Goal: Task Accomplishment & Management: Manage account settings

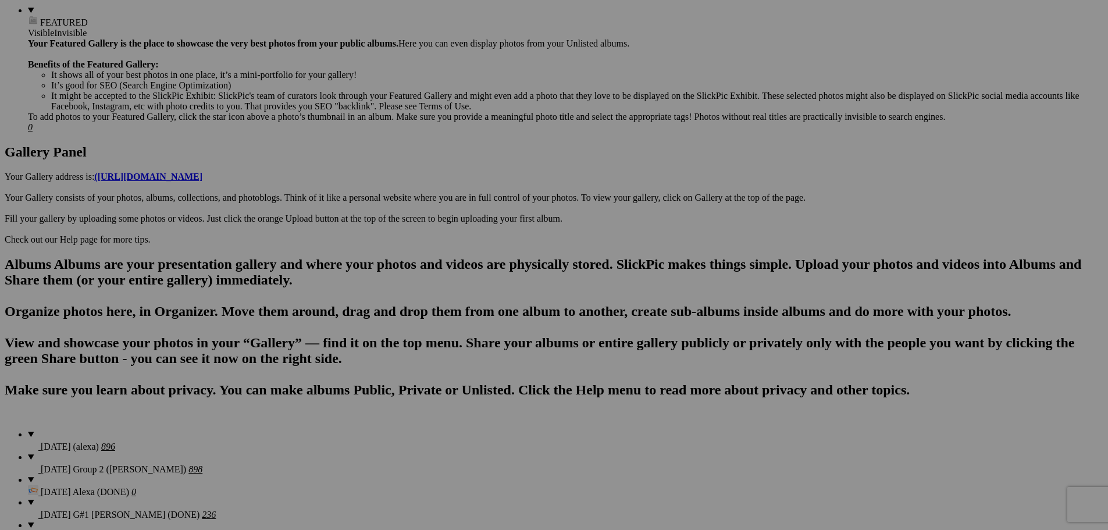
scroll to position [465, 0]
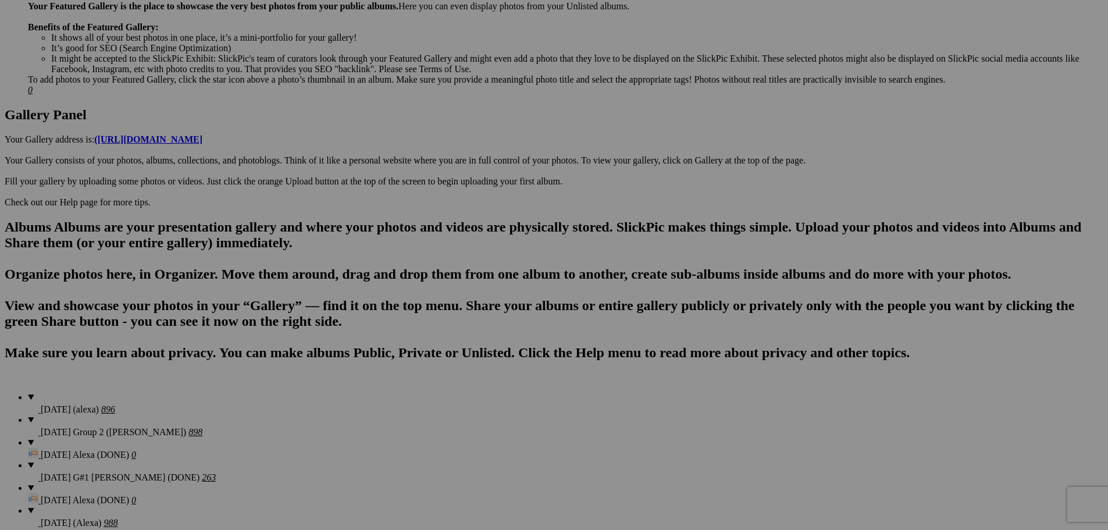
scroll to position [502, 0]
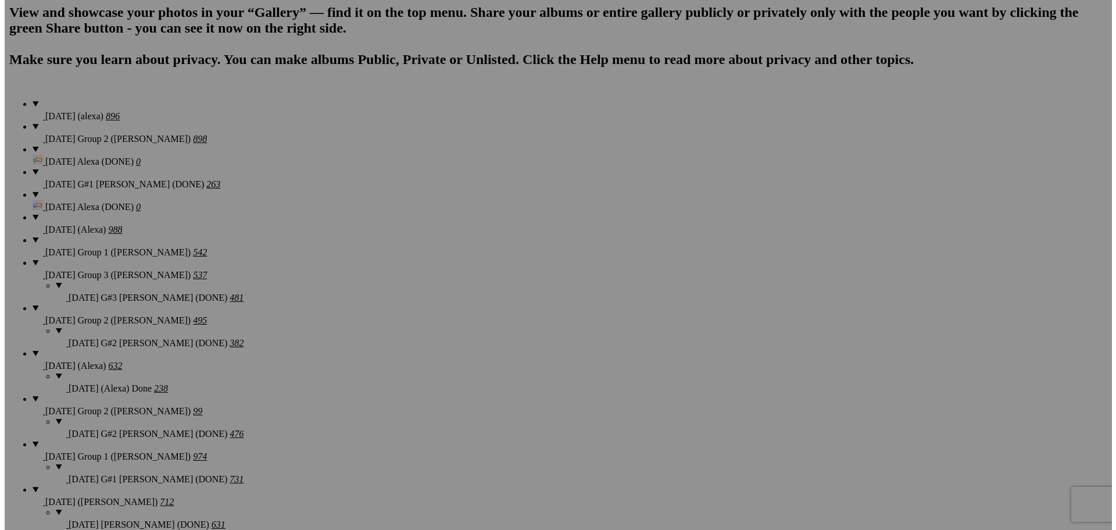
scroll to position [851, 0]
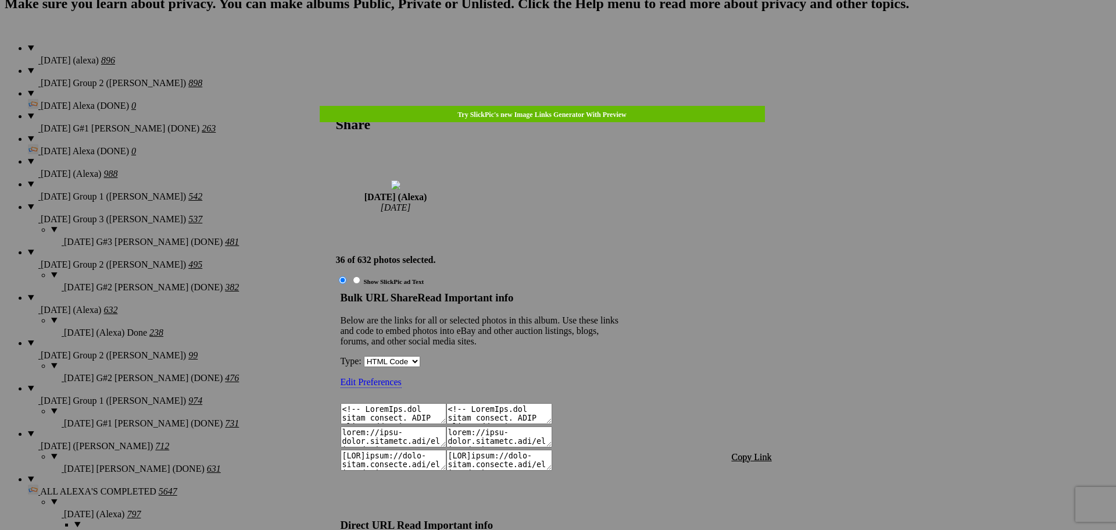
click at [763, 452] on span "Copy Link" at bounding box center [752, 457] width 40 height 10
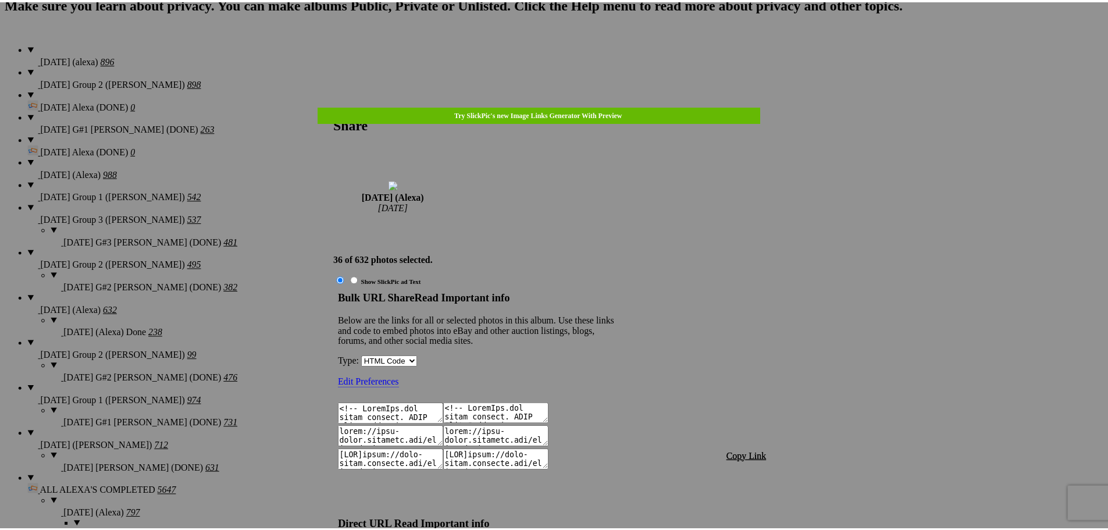
scroll to position [1340, 0]
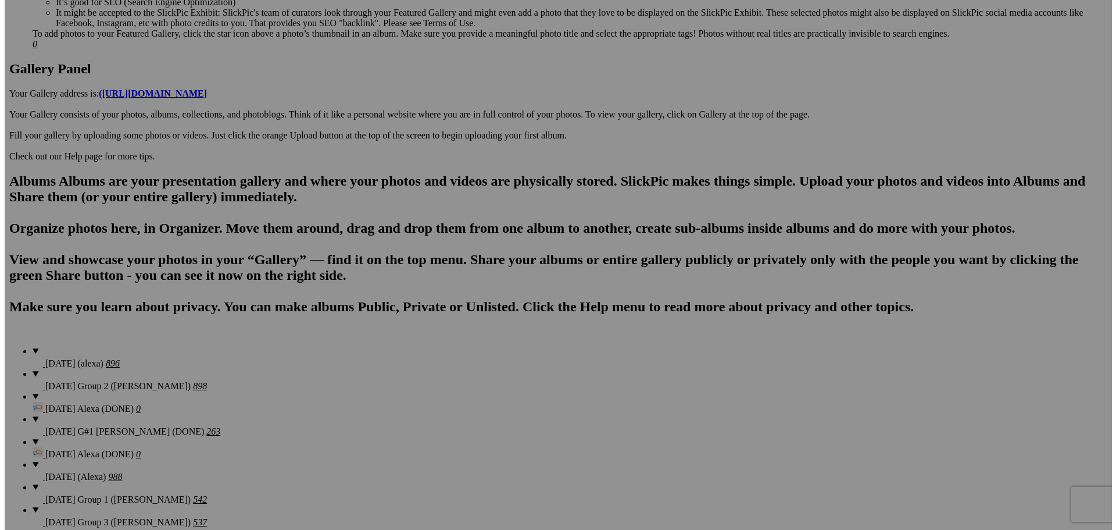
scroll to position [444, 0]
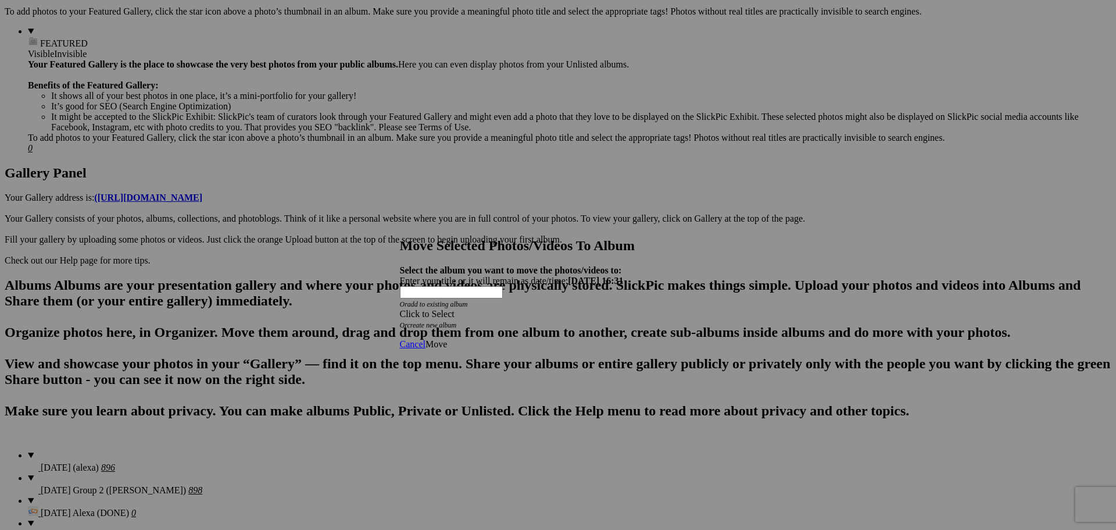
click at [513, 309] on div "Click to Select" at bounding box center [554, 314] width 308 height 10
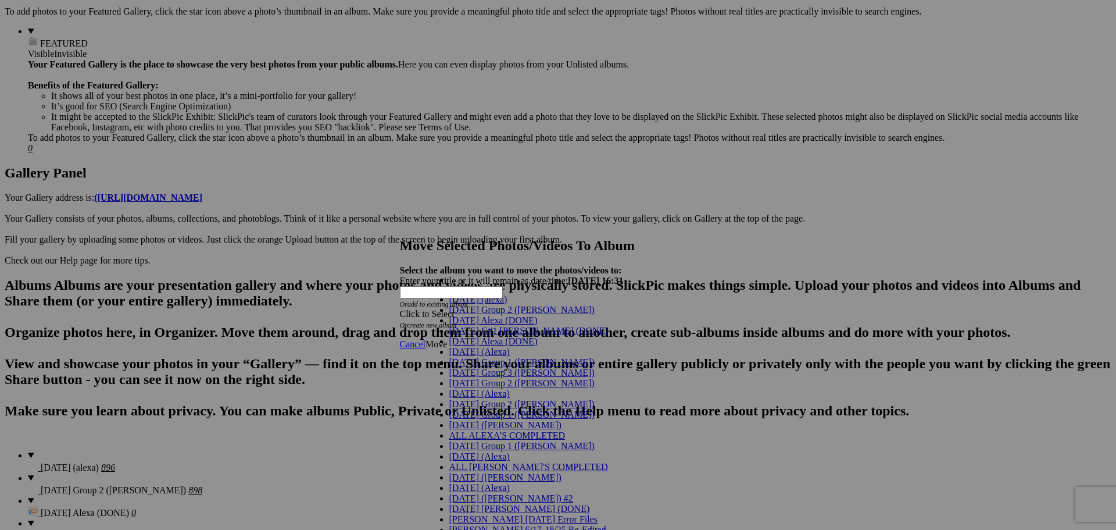
scroll to position [58, 0]
click at [510, 388] on link "[DATE] (Alexa)" at bounding box center [479, 393] width 60 height 10
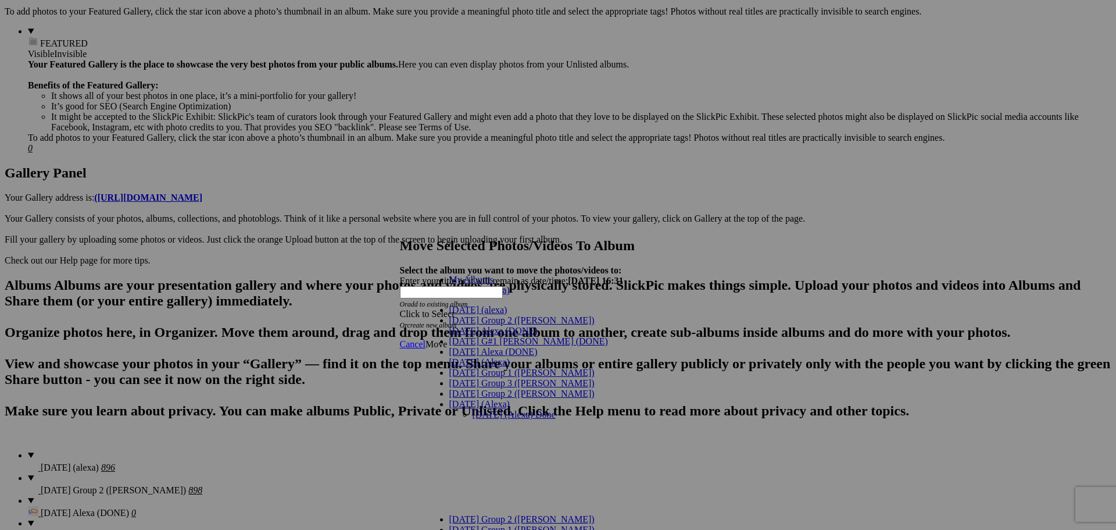
click at [547, 312] on div "My Albums [DATE] (Alexa) [DATE] (alexa) [DATE] Group 2 ([PERSON_NAME]) [DATE] A…" at bounding box center [528, 530] width 204 height 512
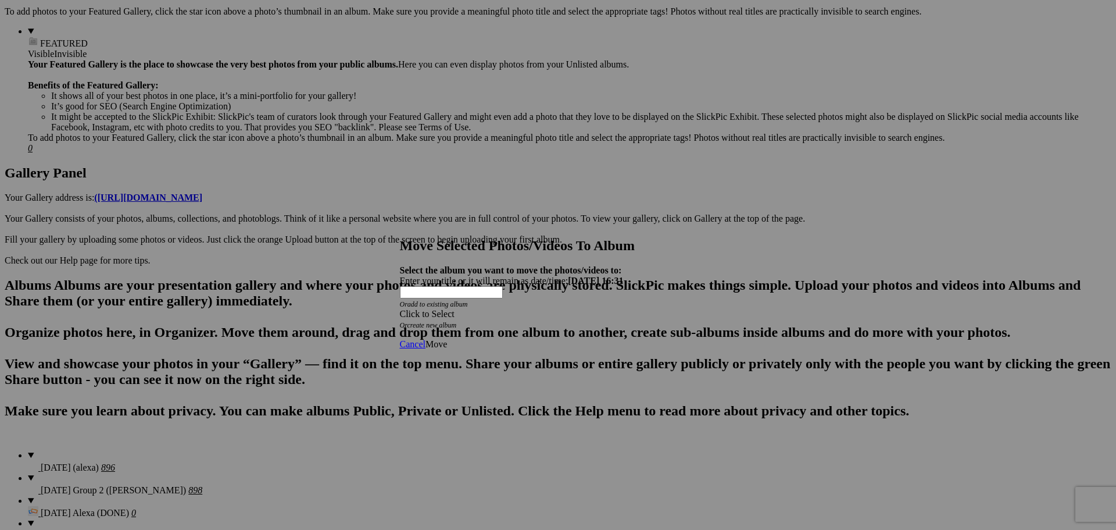
click at [549, 339] on div "Cancel Move" at bounding box center [554, 344] width 308 height 10
click at [523, 309] on div "Click to Select" at bounding box center [554, 314] width 308 height 10
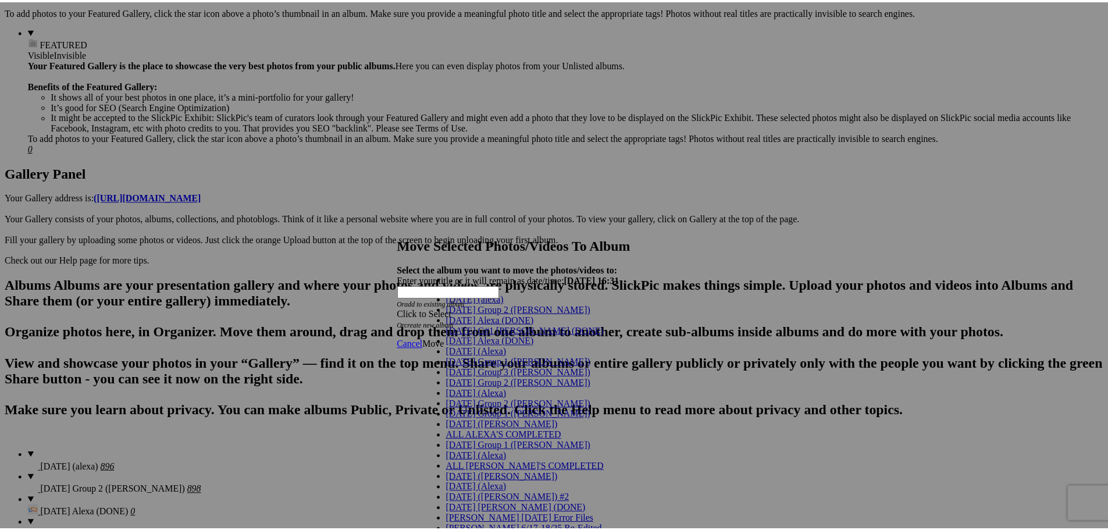
scroll to position [116, 0]
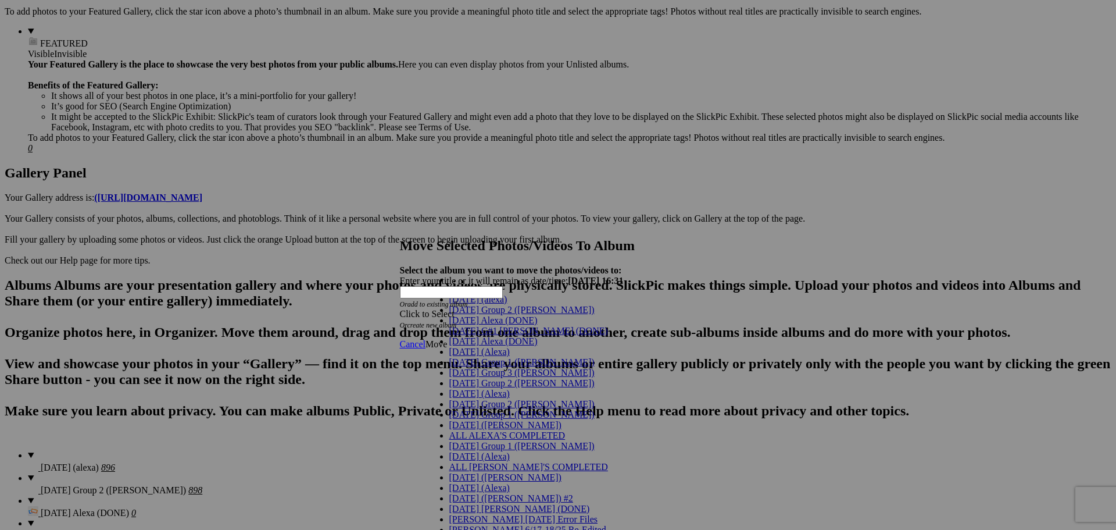
click at [497, 388] on link "[DATE] (Alexa)" at bounding box center [479, 393] width 60 height 10
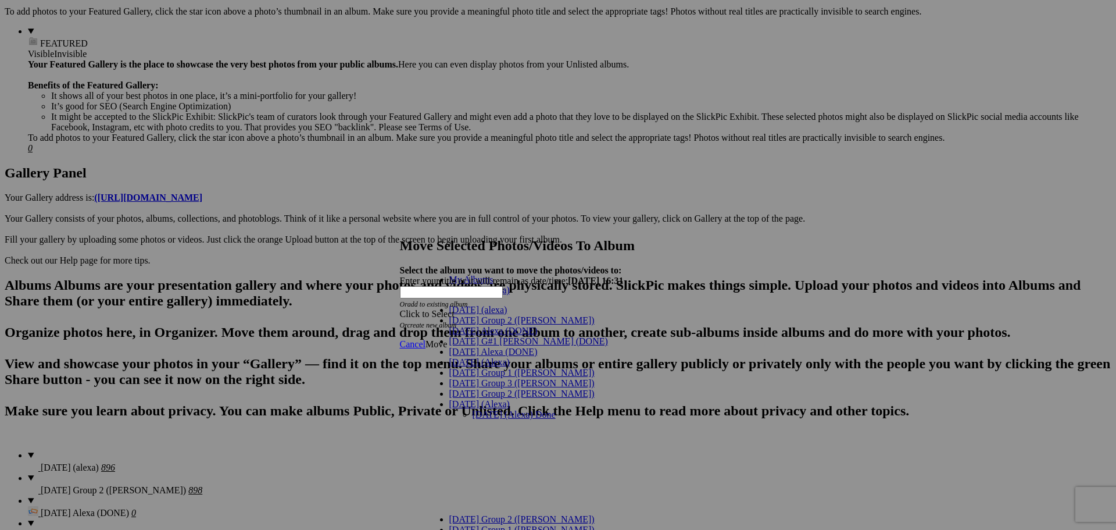
click at [494, 409] on link "[DATE] (Alexa) Done" at bounding box center [514, 414] width 83 height 10
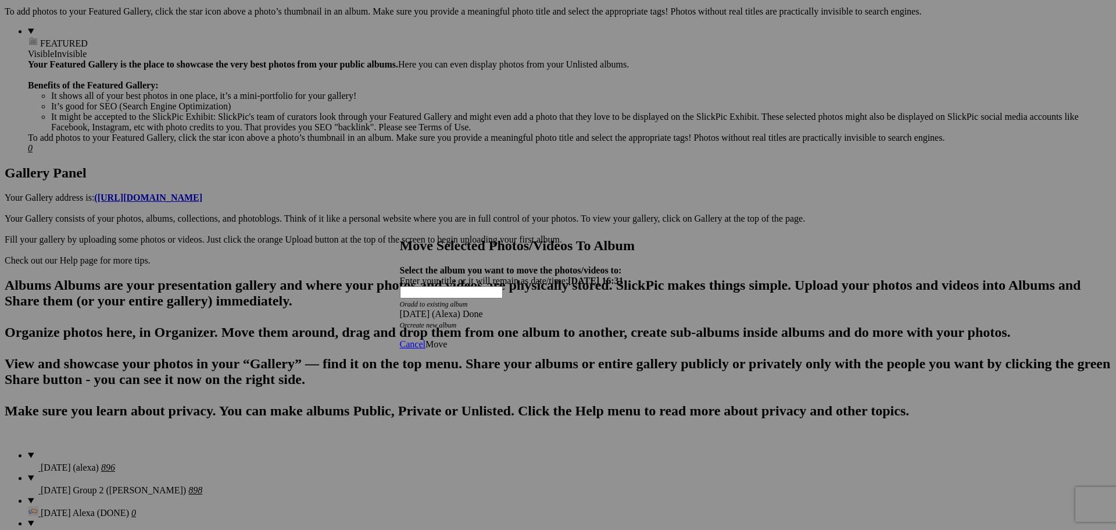
click at [447, 339] on link "Move" at bounding box center [437, 344] width 22 height 10
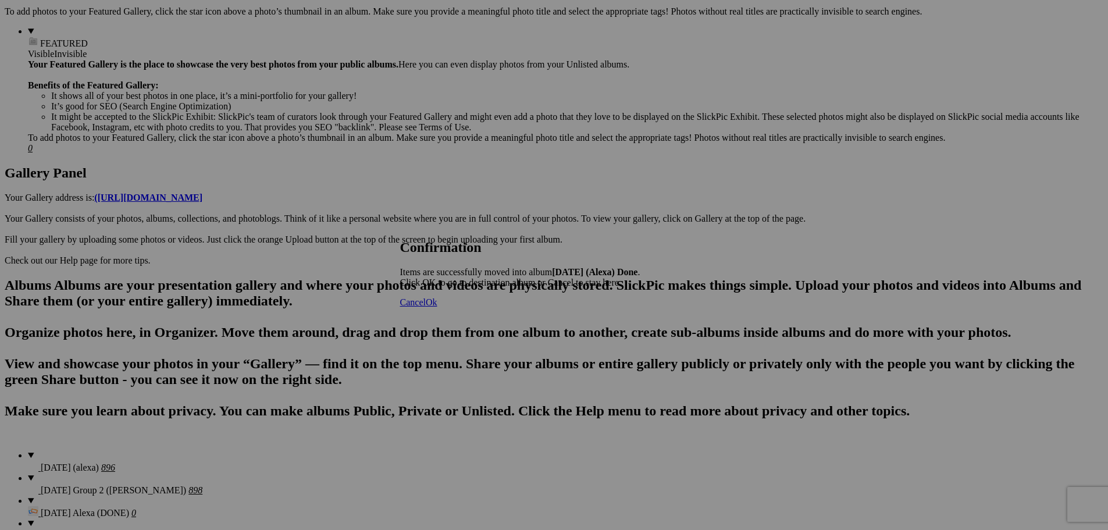
click at [426, 307] on span "Cancel" at bounding box center [413, 302] width 26 height 10
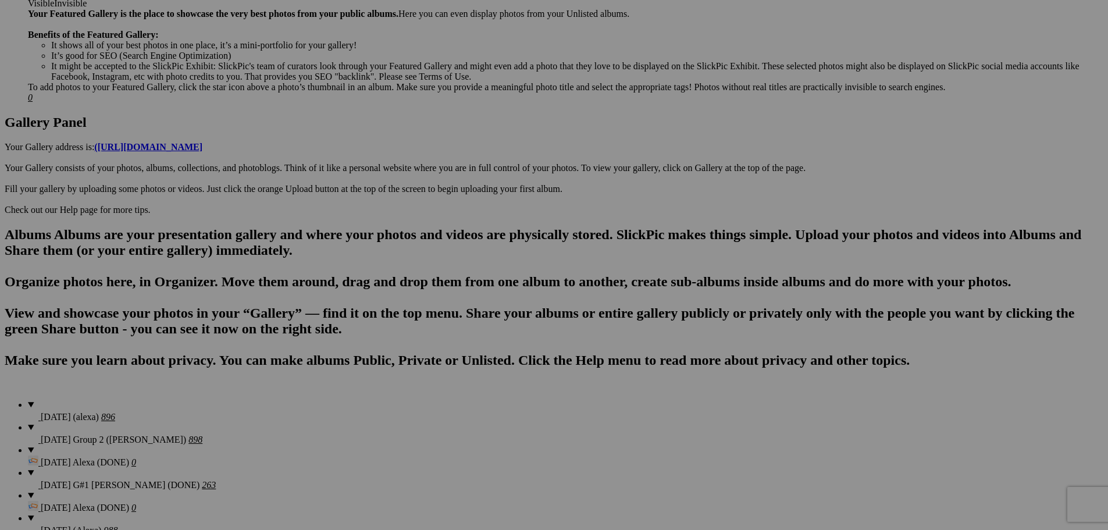
scroll to position [561, 0]
